Goal: Find specific page/section: Find specific page/section

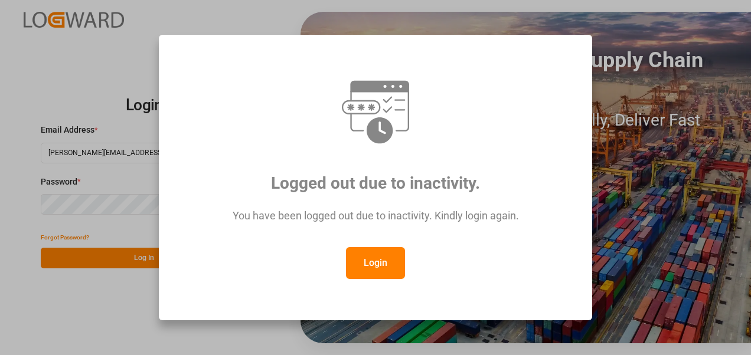
click at [380, 257] on button "Login" at bounding box center [375, 263] width 59 height 32
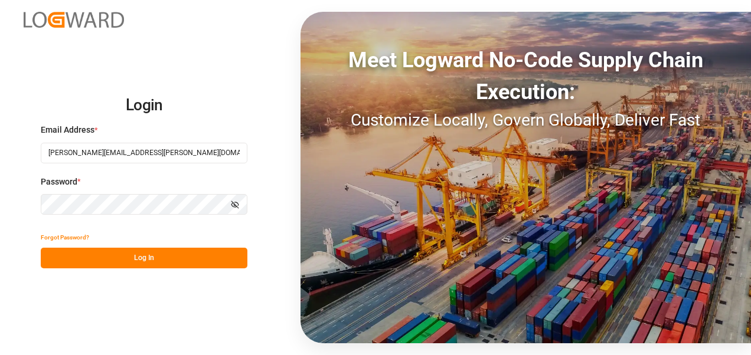
click at [130, 255] on button "Log In" at bounding box center [144, 258] width 207 height 21
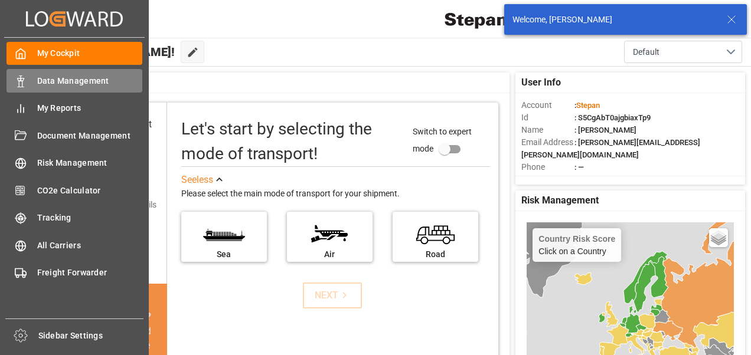
click at [24, 84] on icon at bounding box center [21, 82] width 12 height 12
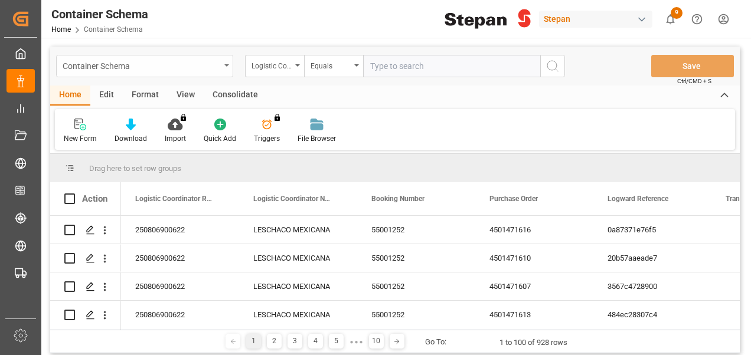
click at [222, 64] on div "Container Schema" at bounding box center [144, 66] width 177 height 22
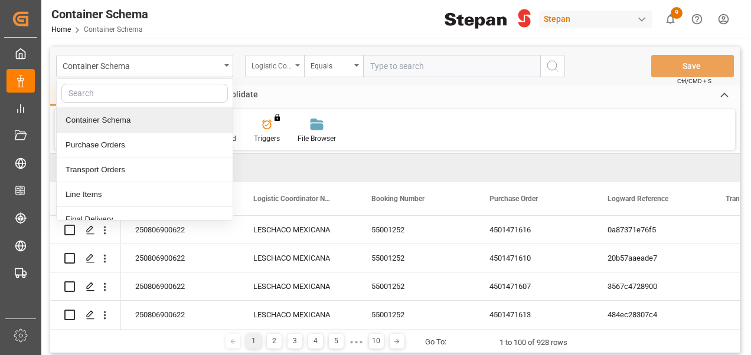
click at [289, 67] on div "Logistic Coordinator Reference Number" at bounding box center [271, 65] width 40 height 14
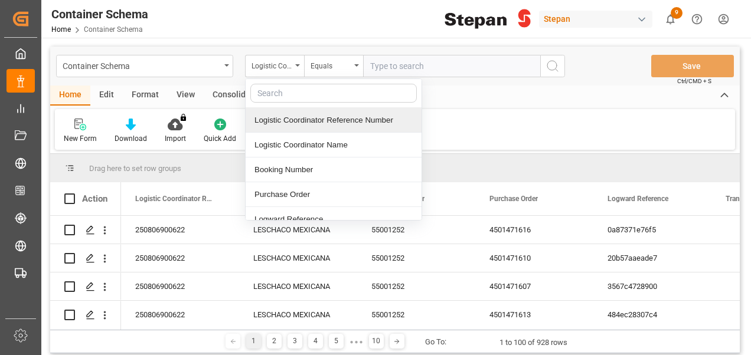
click at [311, 120] on div "Logistic Coordinator Reference Number" at bounding box center [334, 120] width 176 height 25
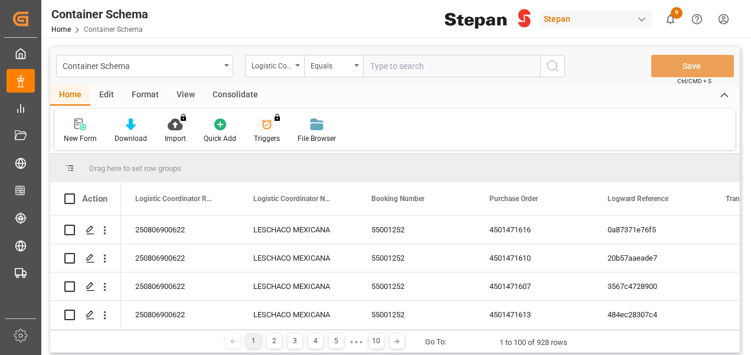
click at [414, 70] on input "text" at bounding box center [451, 66] width 177 height 22
paste input "250906900826"
type input "250906900826"
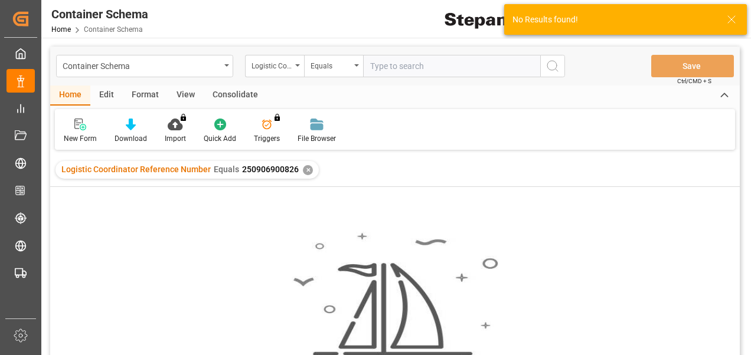
click at [303, 172] on div "✕" at bounding box center [308, 170] width 10 height 10
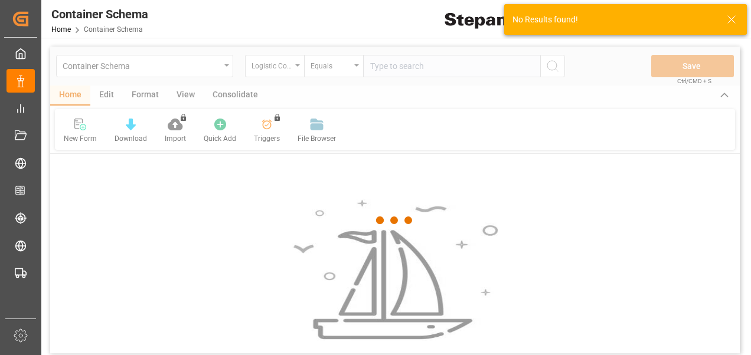
click at [403, 69] on div at bounding box center [394, 221] width 689 height 348
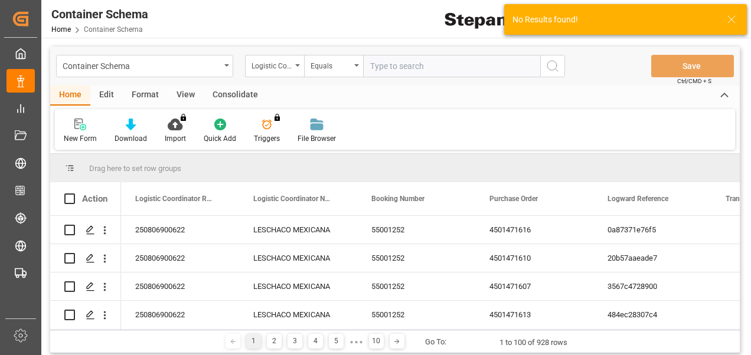
click at [374, 70] on input "text" at bounding box center [451, 66] width 177 height 22
paste input "250906900826"
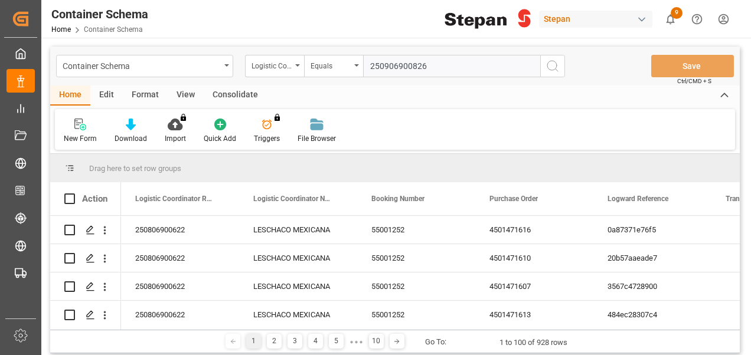
type input "250906900826"
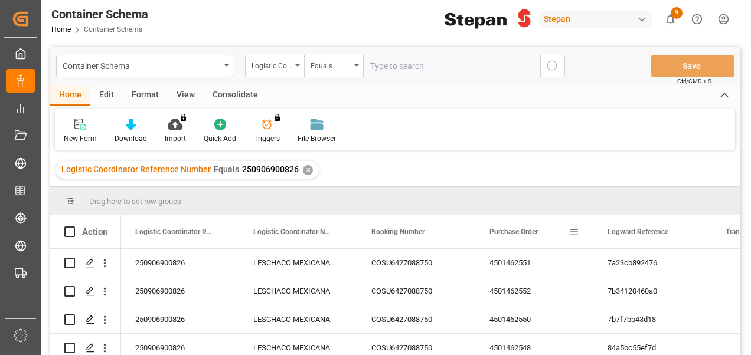
click at [519, 226] on div "Purchase Order" at bounding box center [528, 231] width 79 height 33
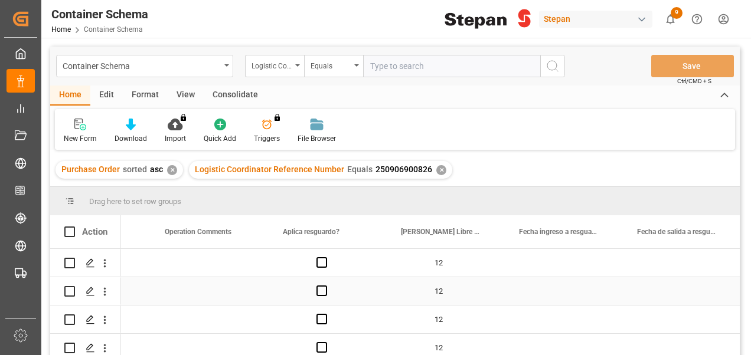
scroll to position [0, 6346]
